Goal: Information Seeking & Learning: Learn about a topic

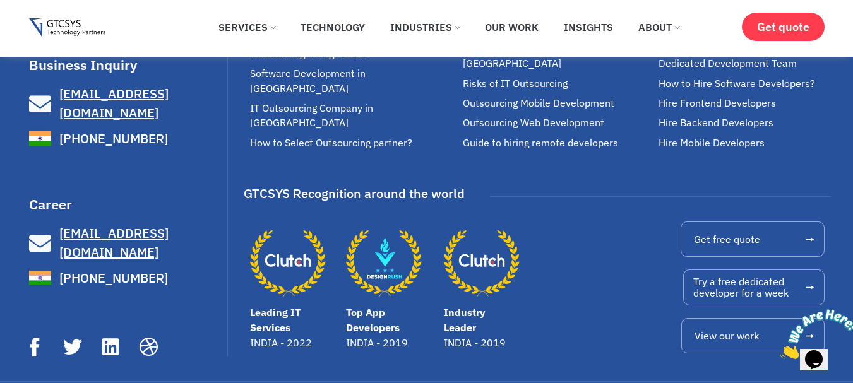
scroll to position [8263, 0]
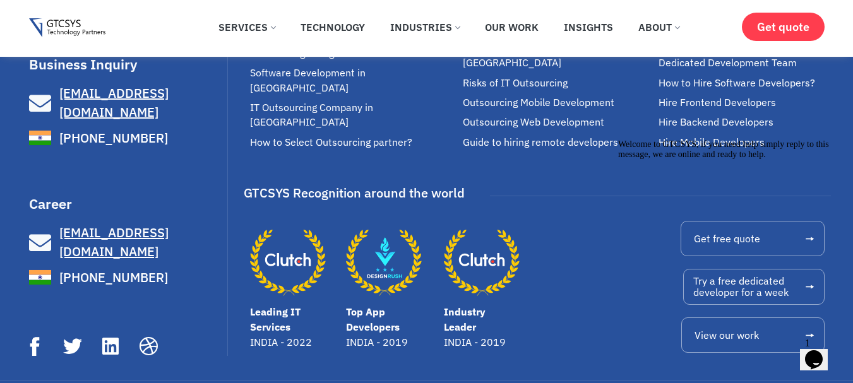
click at [618, 139] on icon "Chat attention grabber" at bounding box center [618, 139] width 0 height 0
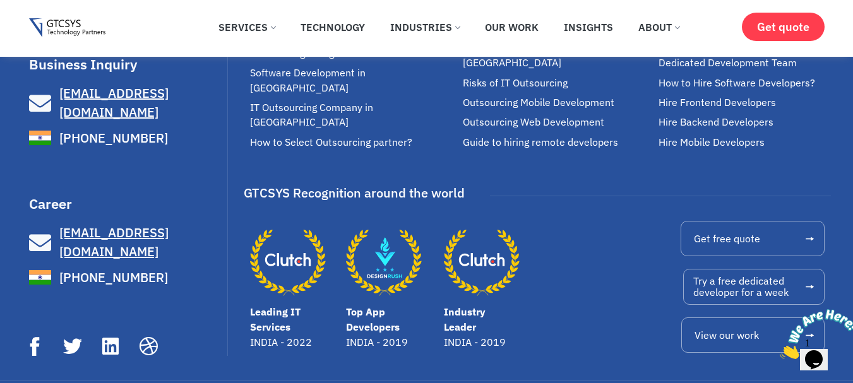
click at [530, 186] on div at bounding box center [660, 196] width 341 height 20
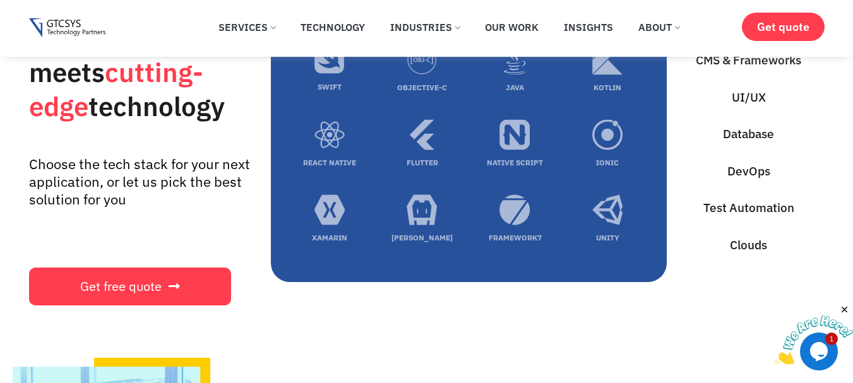
scroll to position [3783, 0]
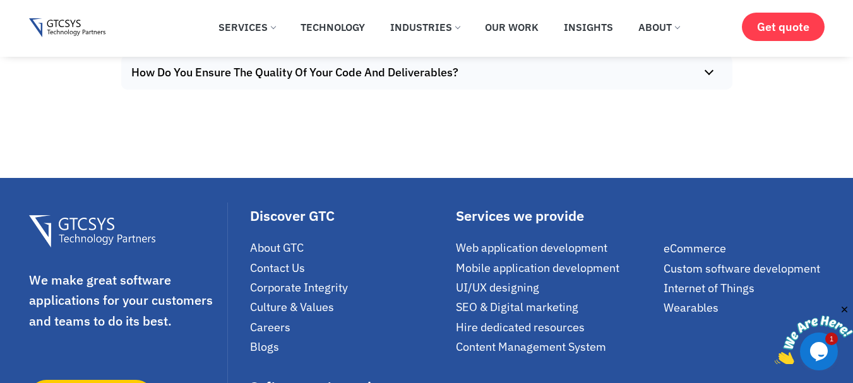
click at [584, 248] on ul "Web application development Mobile application development UI/UX designing SEO …" at bounding box center [556, 297] width 201 height 114
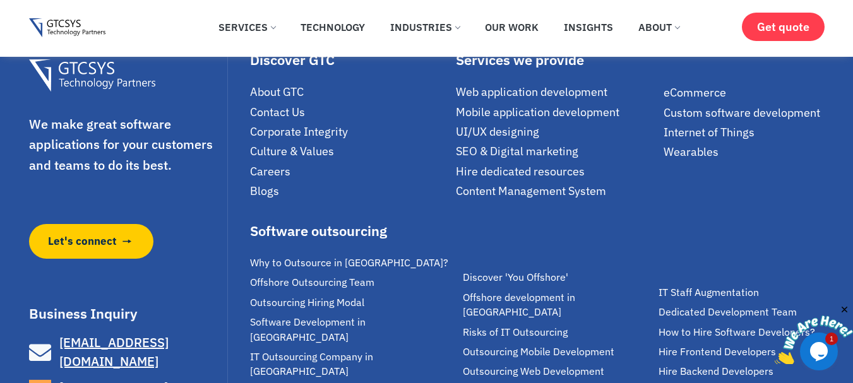
click at [584, 270] on link "Discover 'You Offshore'" at bounding box center [557, 277] width 189 height 15
